Goal: Browse casually: Explore the website without a specific task or goal

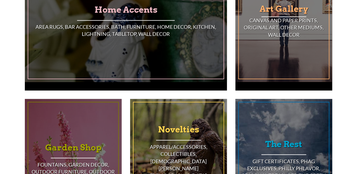
scroll to position [407, 0]
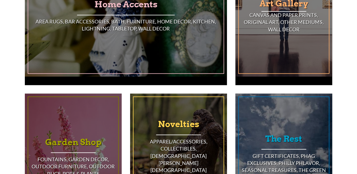
click at [174, 125] on div "Novelties Apparel/Accessories, Collectibles, Gay Gay Gay, General Novelty, Gree…" at bounding box center [178, 155] width 90 height 117
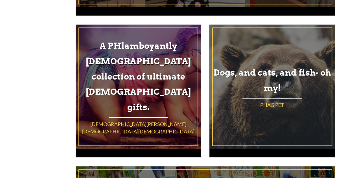
scroll to position [478, 0]
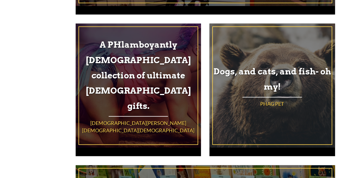
click at [140, 119] on h4 "[DEMOGRAPHIC_DATA][PERSON_NAME][DEMOGRAPHIC_DATA][DEMOGRAPHIC_DATA]" at bounding box center [138, 126] width 118 height 14
click at [136, 106] on div "A PHlamboyantly queer collection of ultimate gay gifts. Gay Gay Gay" at bounding box center [138, 85] width 118 height 117
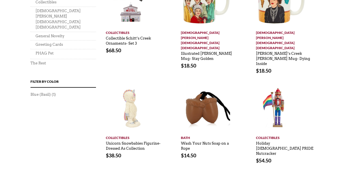
scroll to position [420, 0]
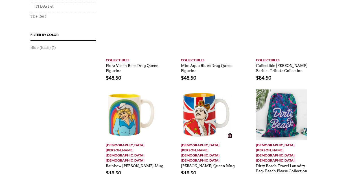
scroll to position [425, 0]
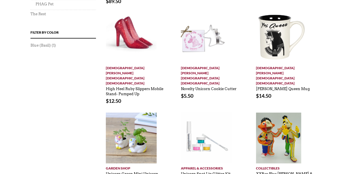
scroll to position [427, 0]
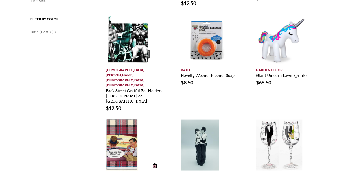
scroll to position [441, 0]
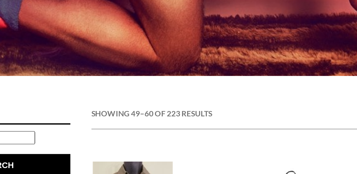
scroll to position [114, 0]
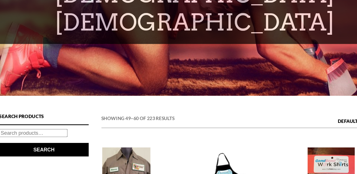
drag, startPoint x: 0, startPoint y: 0, endPoint x: 249, endPoint y: 125, distance: 278.8
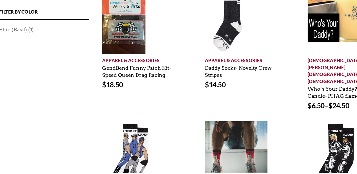
scroll to position [417, 0]
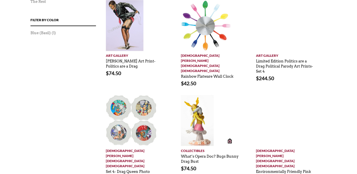
scroll to position [452, 0]
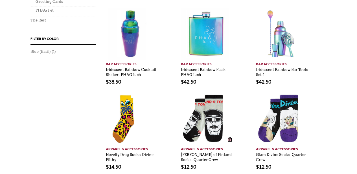
scroll to position [491, 0]
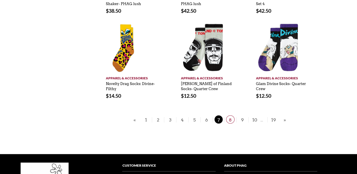
click at [230, 115] on span "8" at bounding box center [230, 119] width 8 height 8
click at [229, 115] on span "8" at bounding box center [230, 119] width 8 height 8
